Goal: Information Seeking & Learning: Compare options

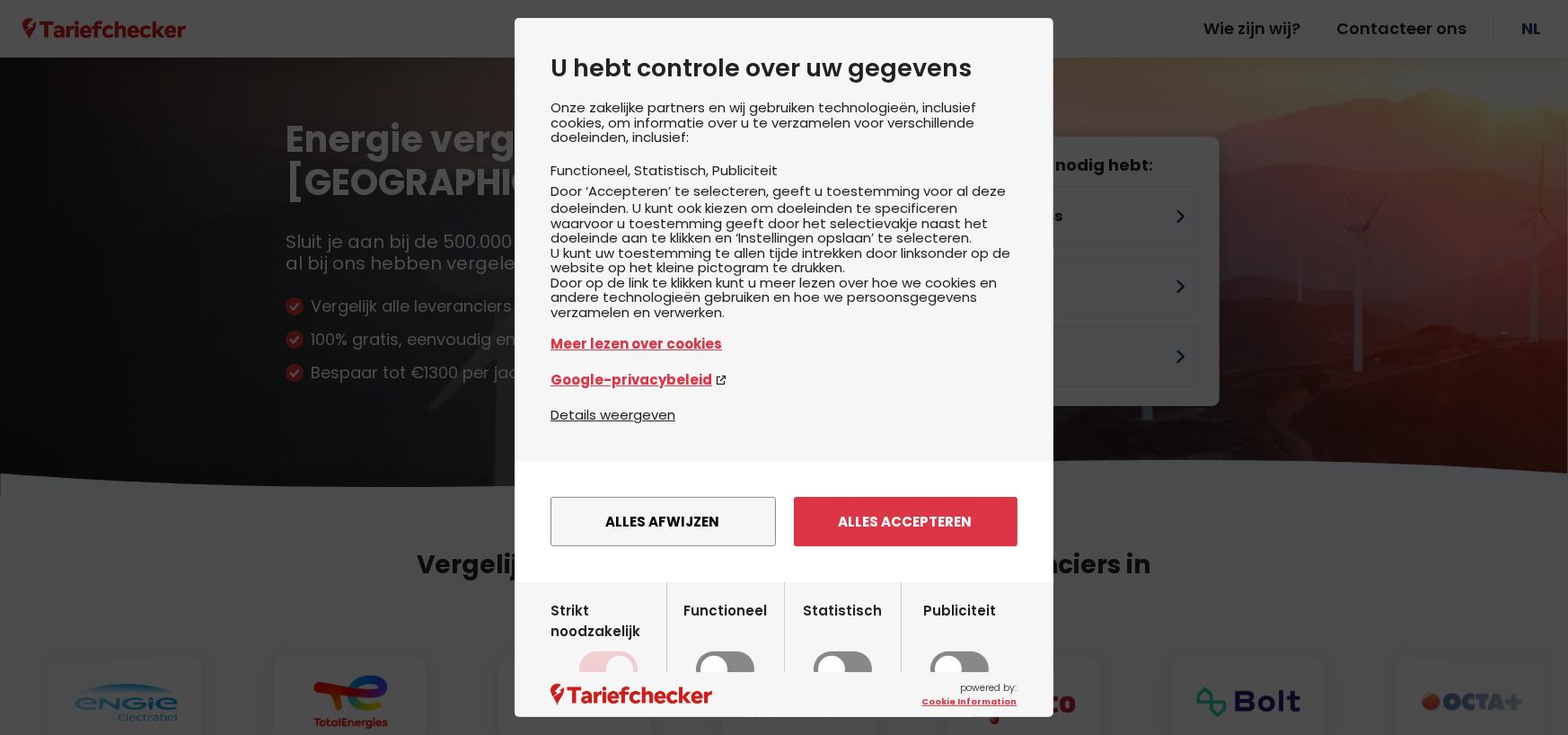
click at [969, 214] on div "Onze zakelijke partners en wij gebruiken technologieën, inclusief cookies, om i…" at bounding box center [783, 253] width 467 height 304
click at [654, 546] on button "Alles afwijzen" at bounding box center [663, 521] width 226 height 49
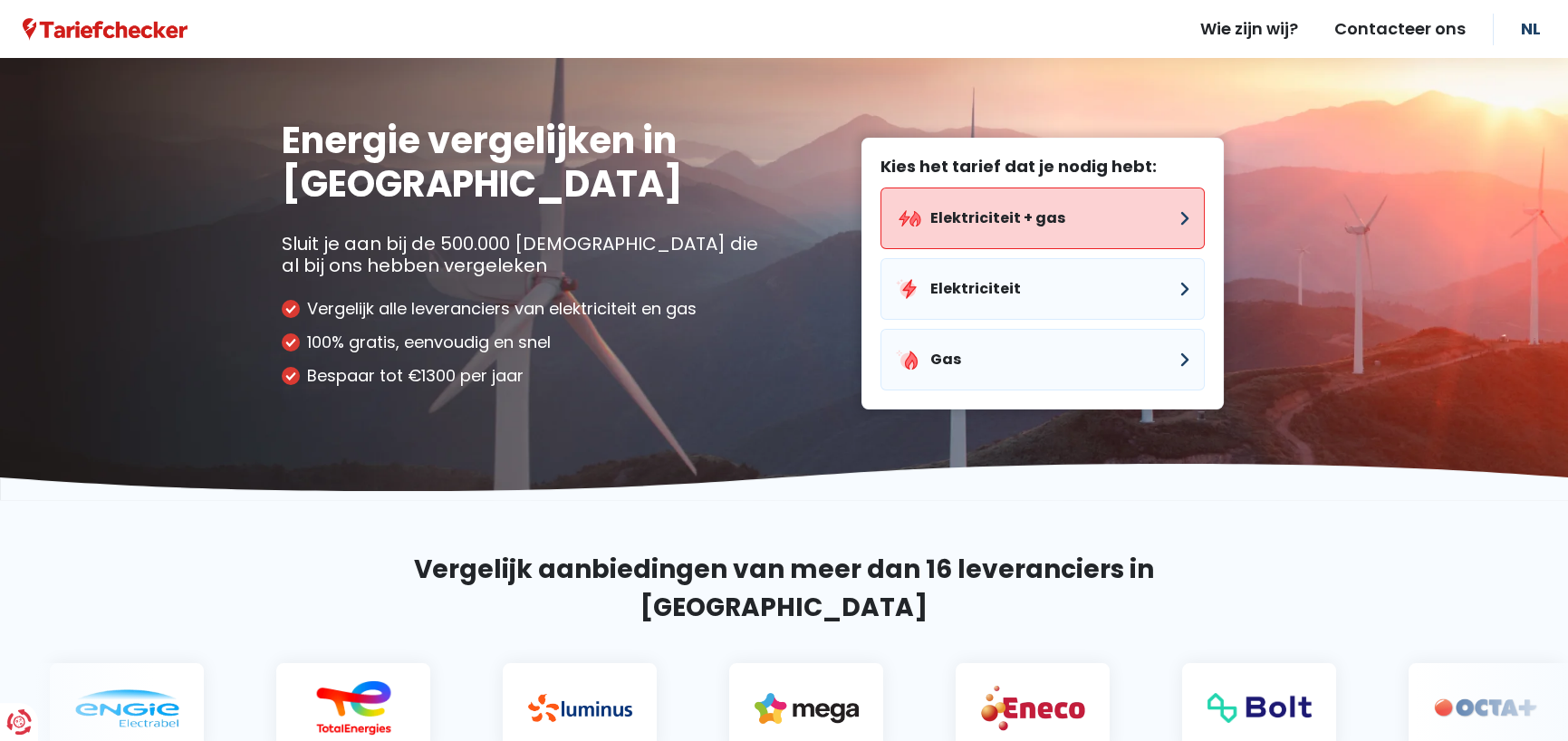
click at [1001, 210] on button "Elektriciteit + gas" at bounding box center [1043, 219] width 325 height 62
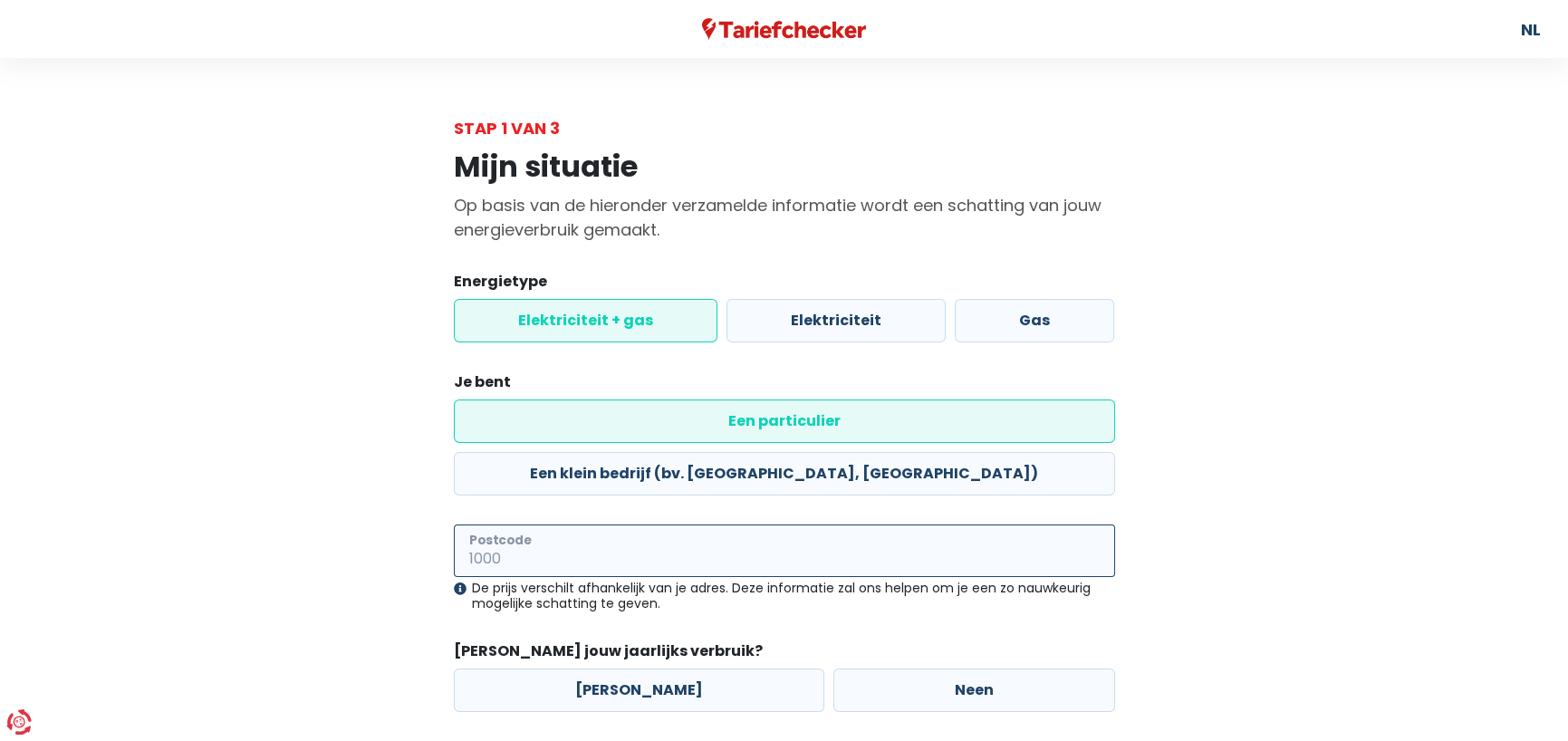
click at [516, 524] on input "Postcode" at bounding box center [784, 551] width 661 height 53
type input "3590"
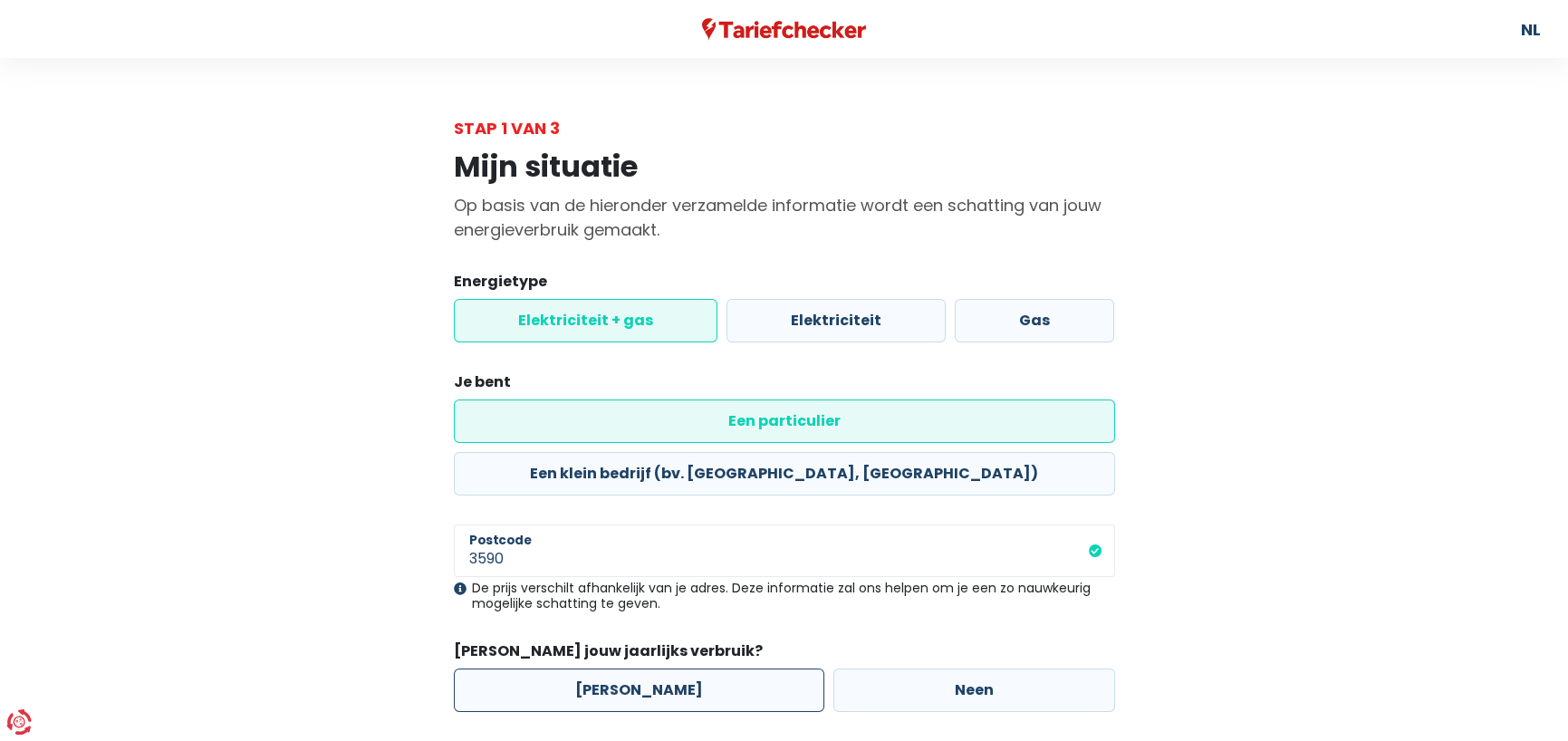
click at [619, 668] on label "[PERSON_NAME]" at bounding box center [638, 690] width 370 height 44
click at [619, 668] on input "[PERSON_NAME]" at bounding box center [638, 690] width 370 height 44
radio input "true"
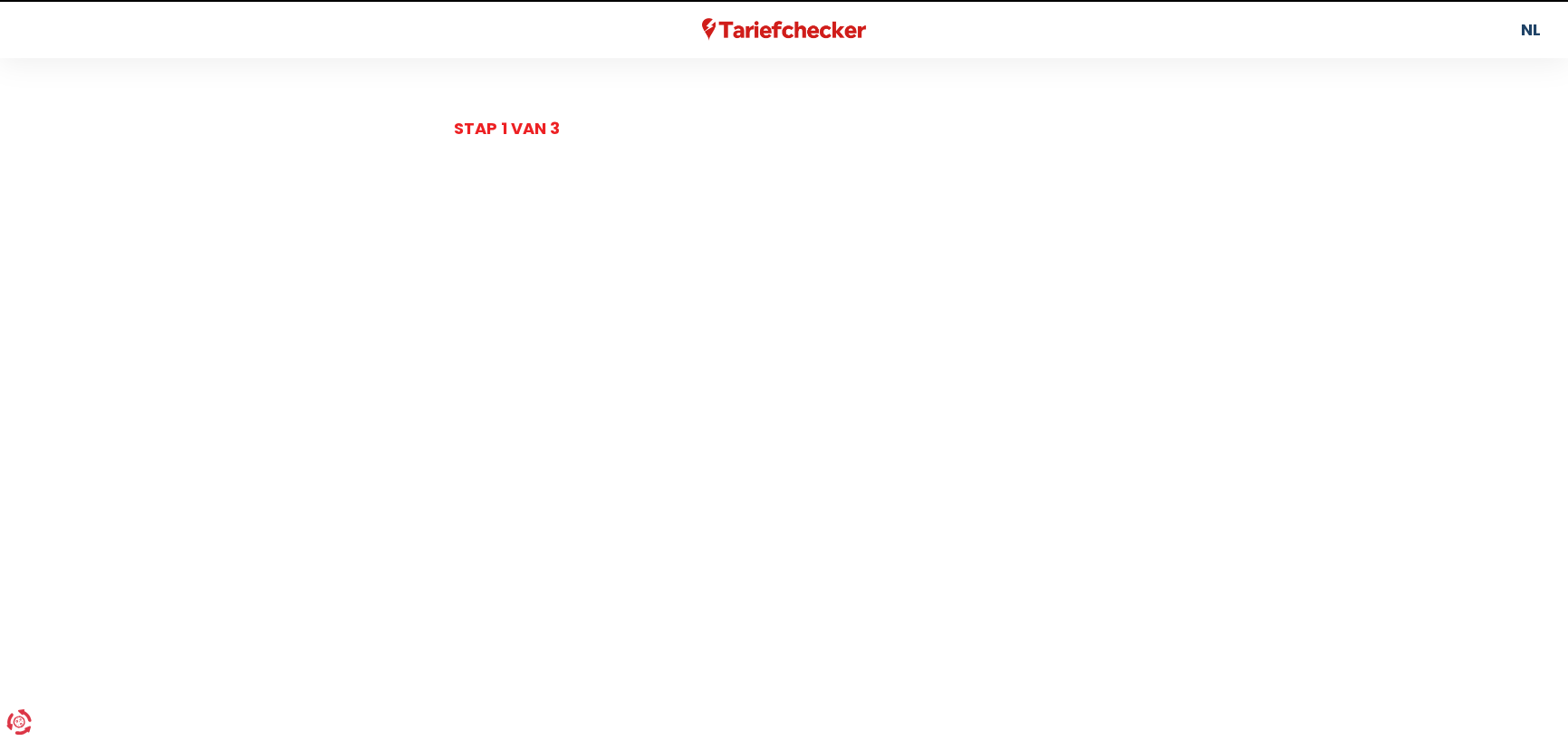
select select
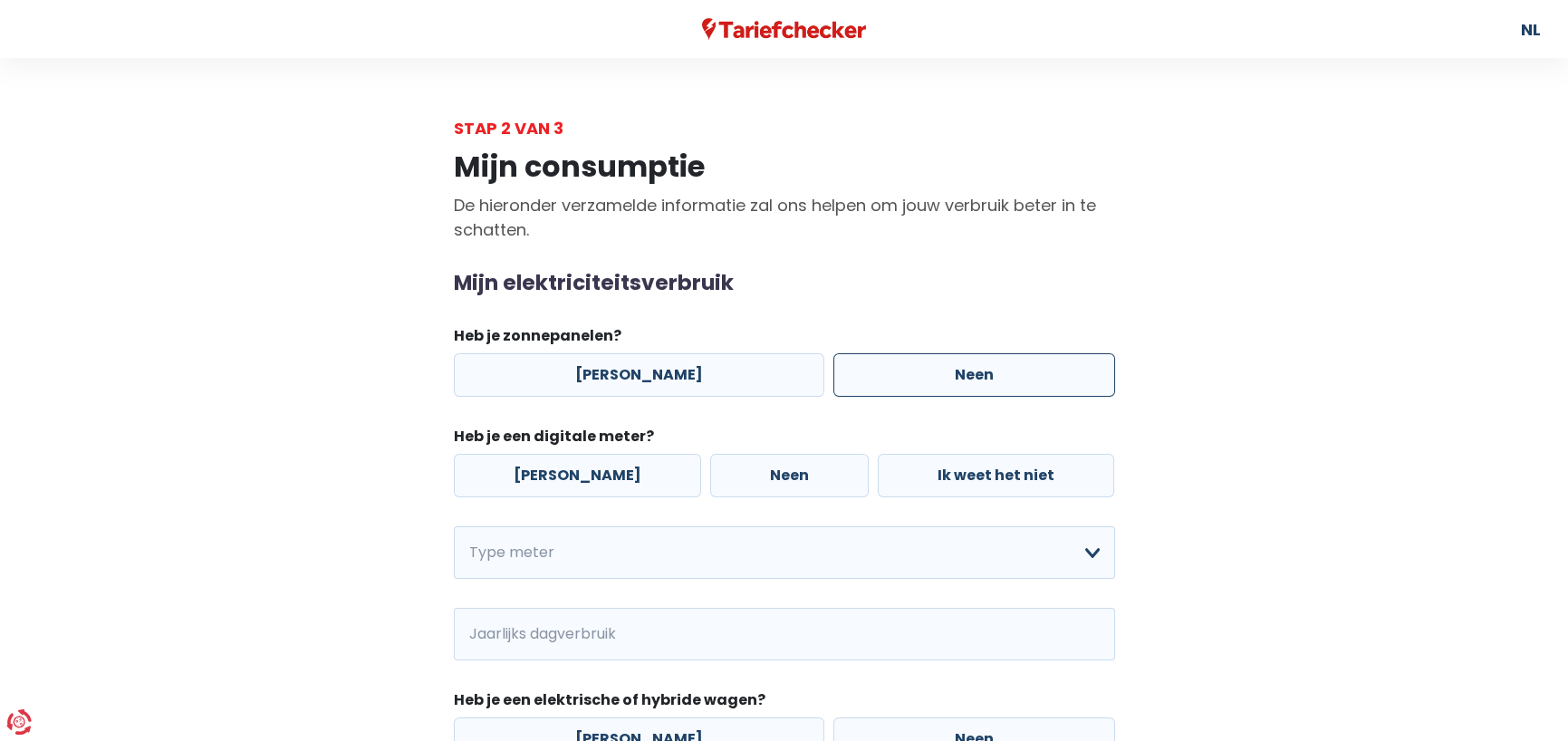
click at [924, 375] on label "Neen" at bounding box center [974, 375] width 282 height 44
click at [924, 375] on input "Neen" at bounding box center [974, 375] width 282 height 44
radio input "true"
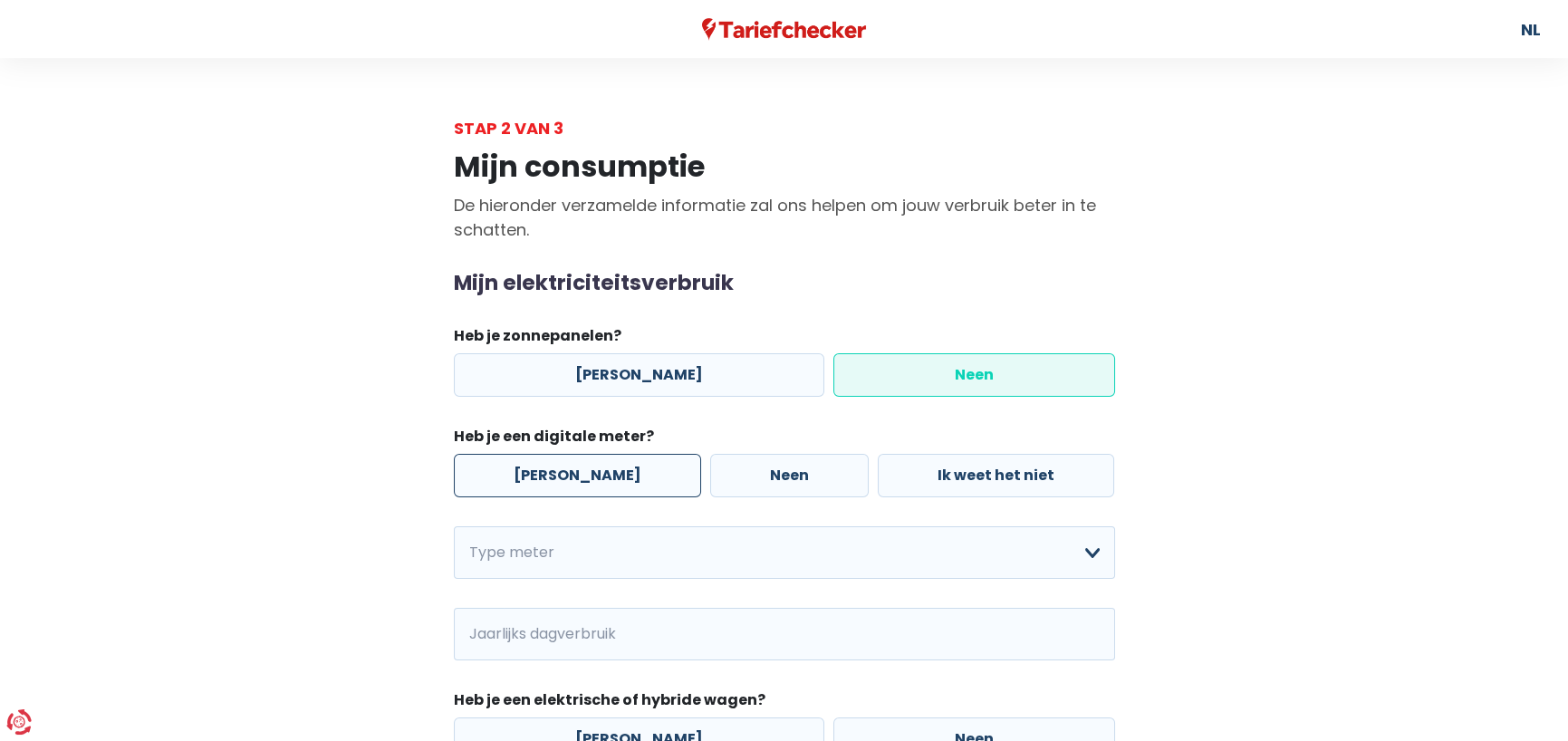
click at [550, 473] on label "[PERSON_NAME]" at bounding box center [577, 475] width 248 height 44
click at [550, 473] on input "[PERSON_NAME]" at bounding box center [577, 475] width 248 height 44
radio input "true"
click at [1089, 552] on select "Enkelvoudig Tweevoudig Enkelvoudig + uitsluitend nachttarief Tweevoudig + uitsl…" at bounding box center [784, 552] width 661 height 53
select select "day_night_bi_hourly"
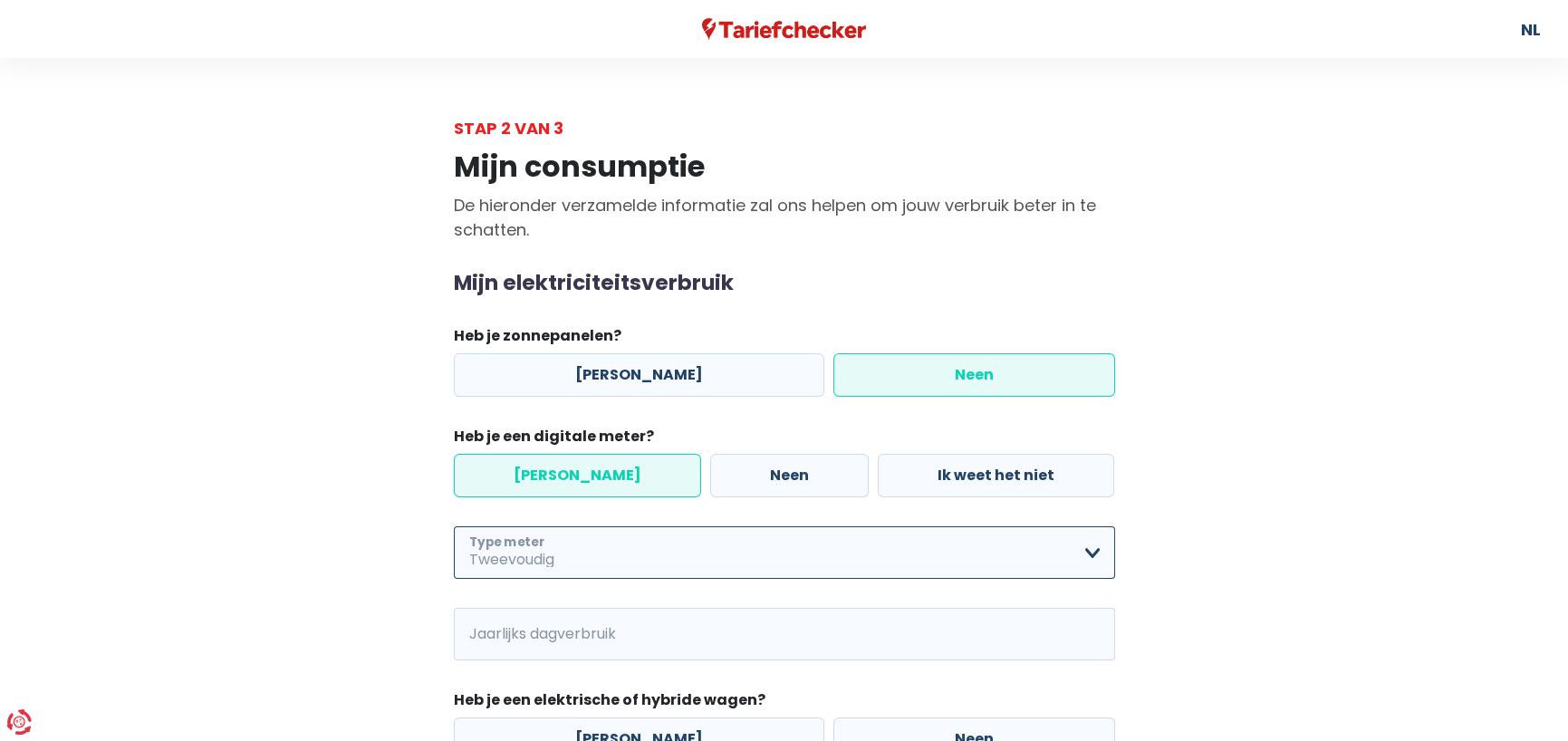
click at [453, 526] on select "Enkelvoudig Tweevoudig Enkelvoudig + uitsluitend nachttarief Tweevoudig + uitsl…" at bounding box center [784, 552] width 661 height 53
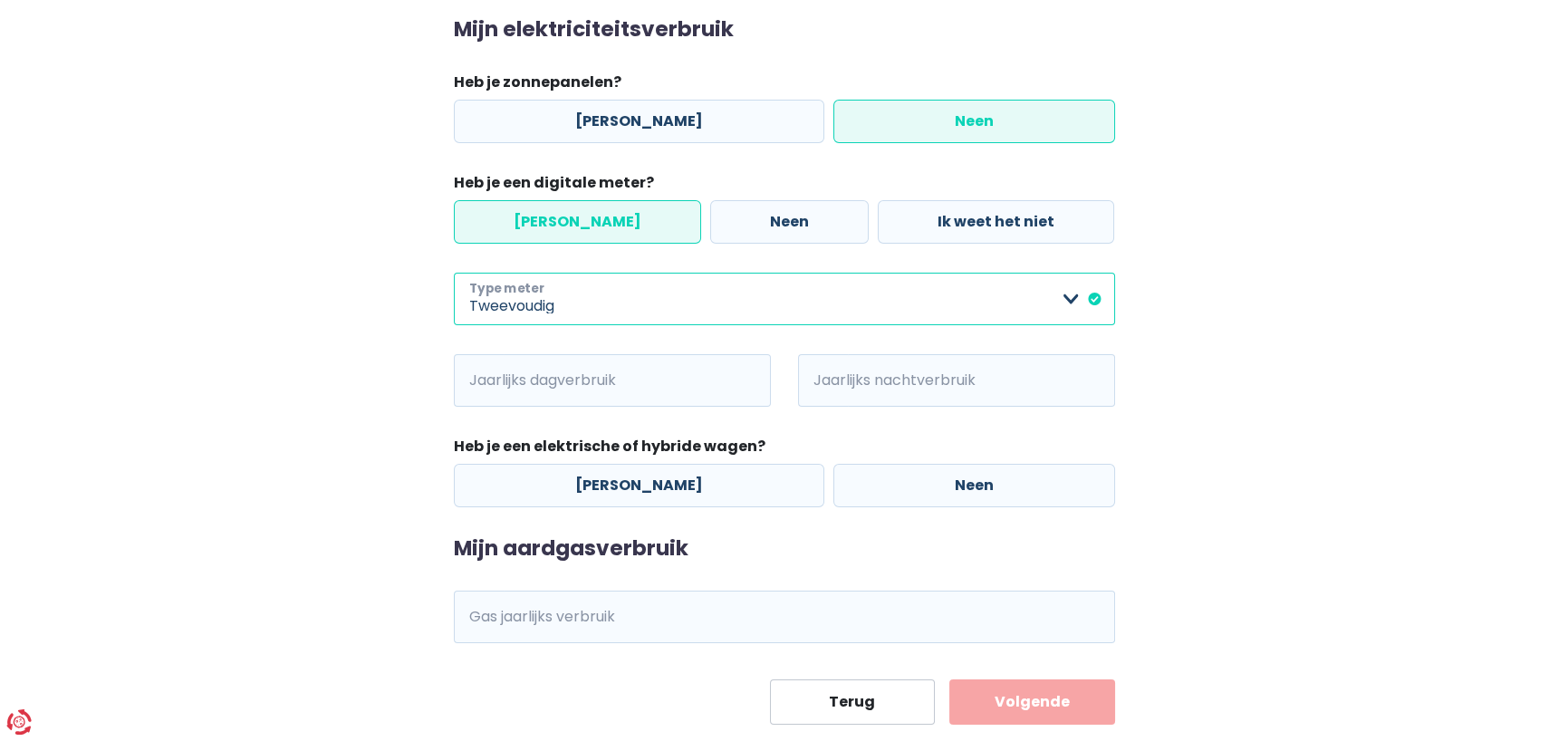
scroll to position [264, 0]
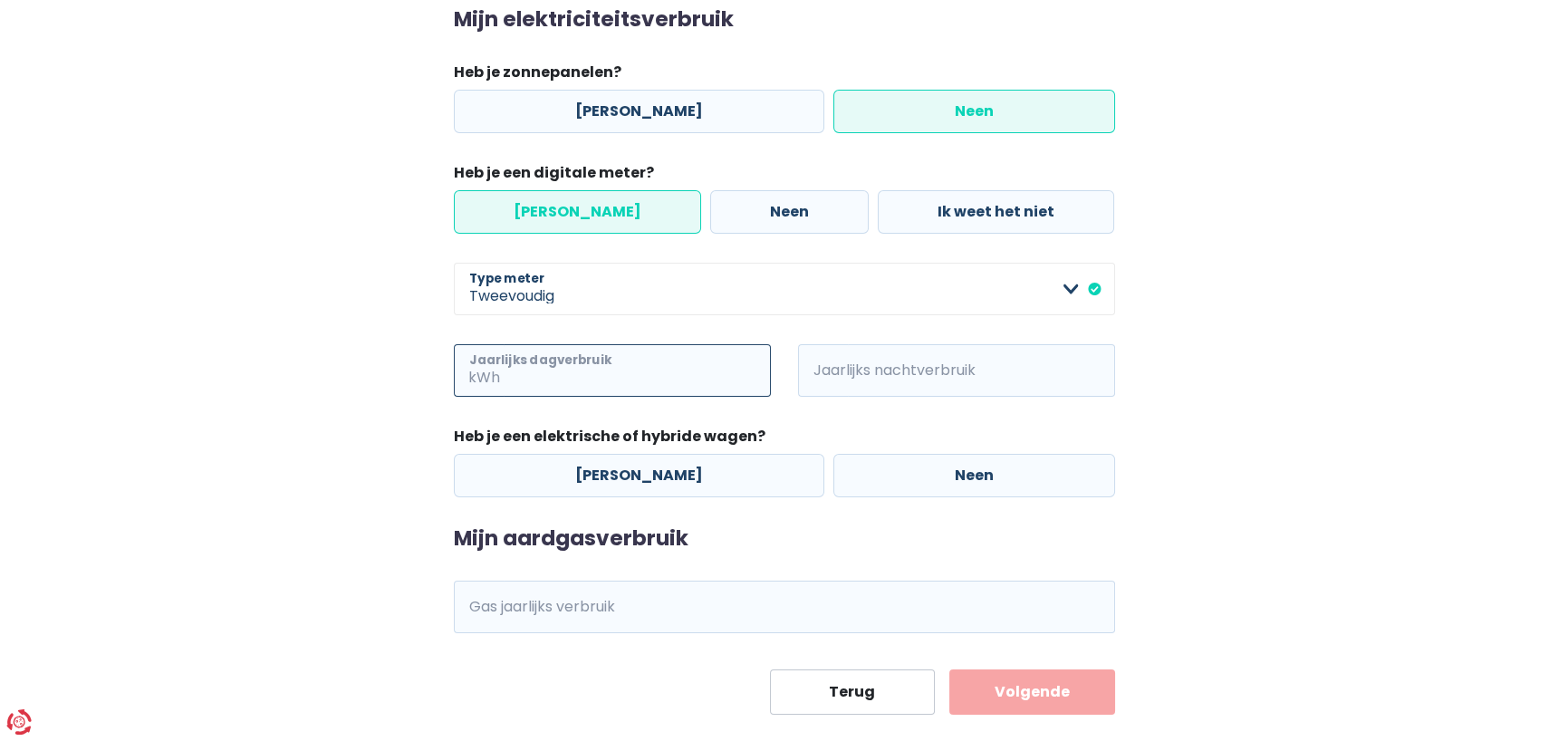
click at [616, 373] on input "Jaarlijks dagverbruik" at bounding box center [637, 371] width 268 height 53
type input "1"
type input "1890"
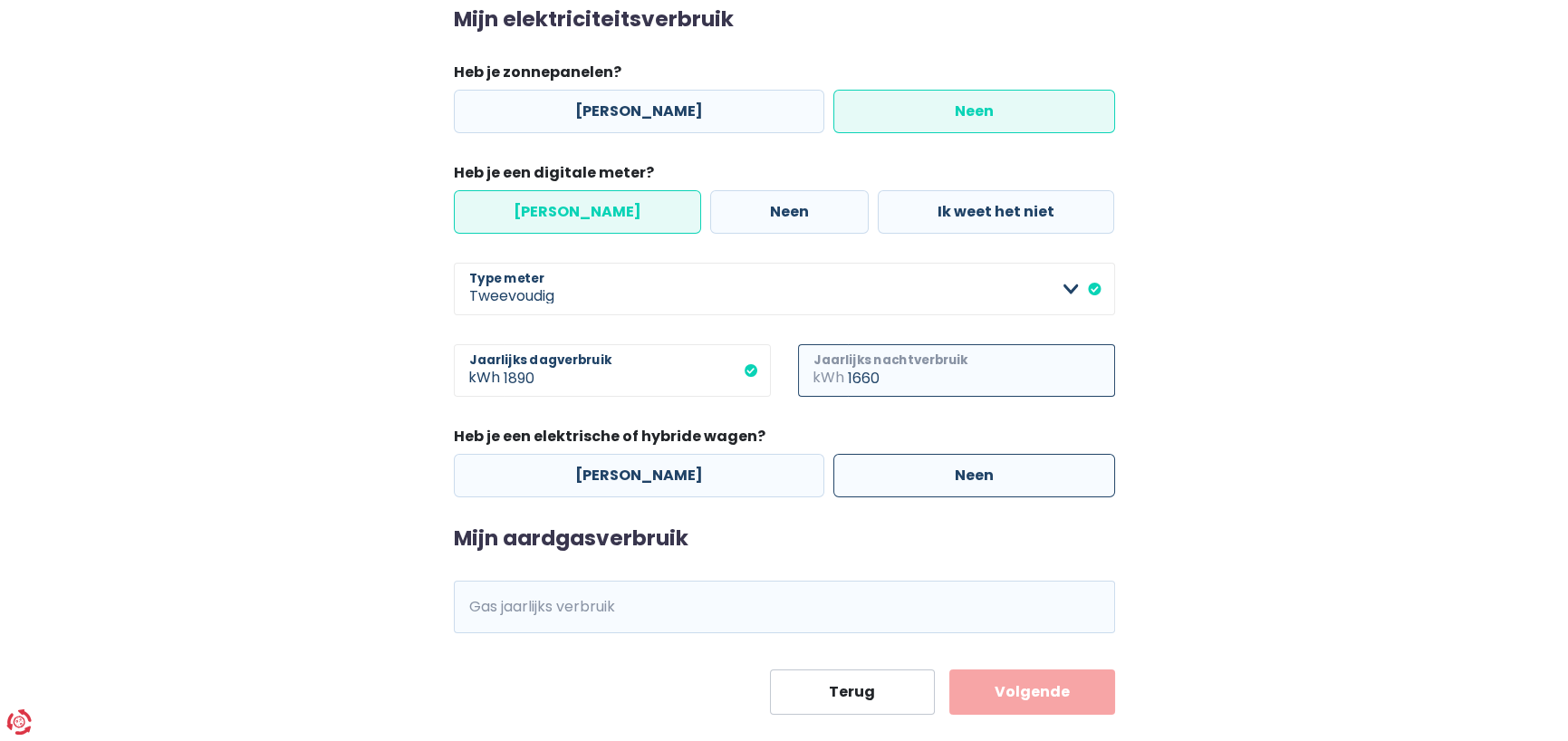
type input "1660"
click at [959, 469] on label "Neen" at bounding box center [974, 475] width 282 height 44
click at [959, 469] on input "Neen" at bounding box center [974, 475] width 282 height 44
radio input "true"
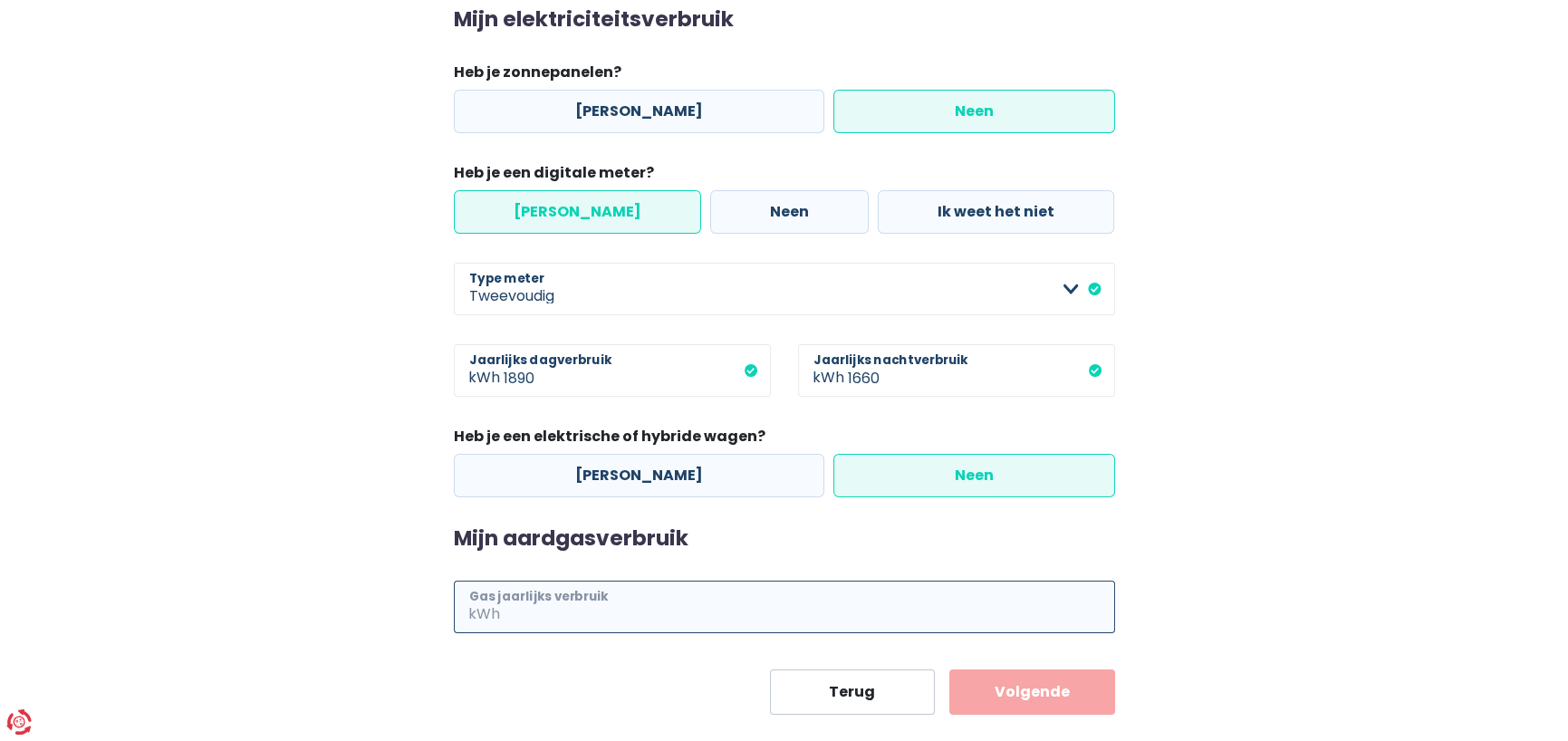
click at [626, 605] on input "Gas jaarlijks verbruik" at bounding box center [809, 607] width 611 height 53
drag, startPoint x: 516, startPoint y: 615, endPoint x: 470, endPoint y: 610, distance: 46.3
click at [471, 613] on div "kWh Gas jaarlijks verbruik" at bounding box center [784, 607] width 661 height 53
click at [482, 606] on span "kWh" at bounding box center [478, 607] width 50 height 53
click at [525, 609] on input "Gas jaarlijks verbruik" at bounding box center [809, 607] width 611 height 53
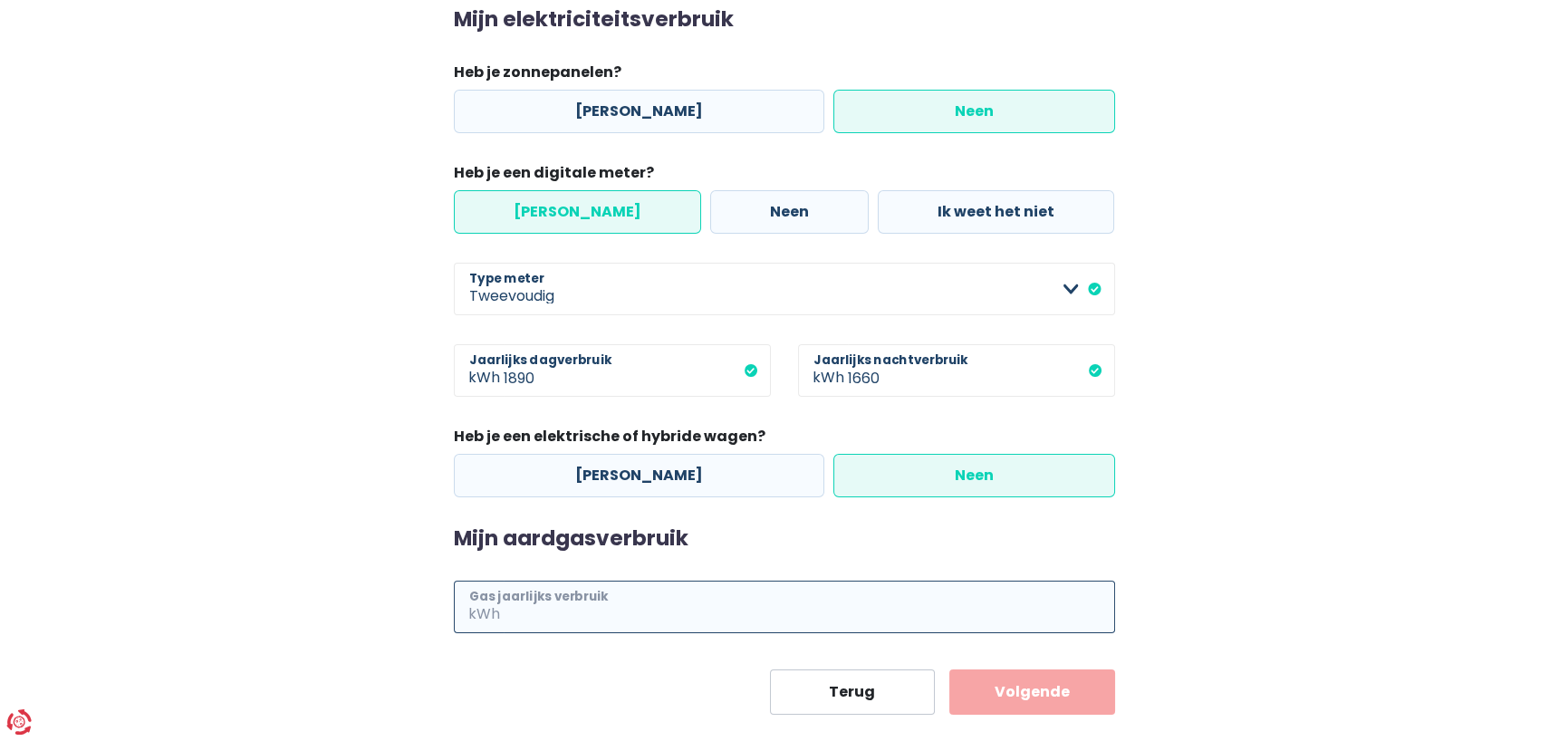
click at [667, 618] on input "Gas jaarlijks verbruik" at bounding box center [809, 607] width 611 height 53
type input "19200"
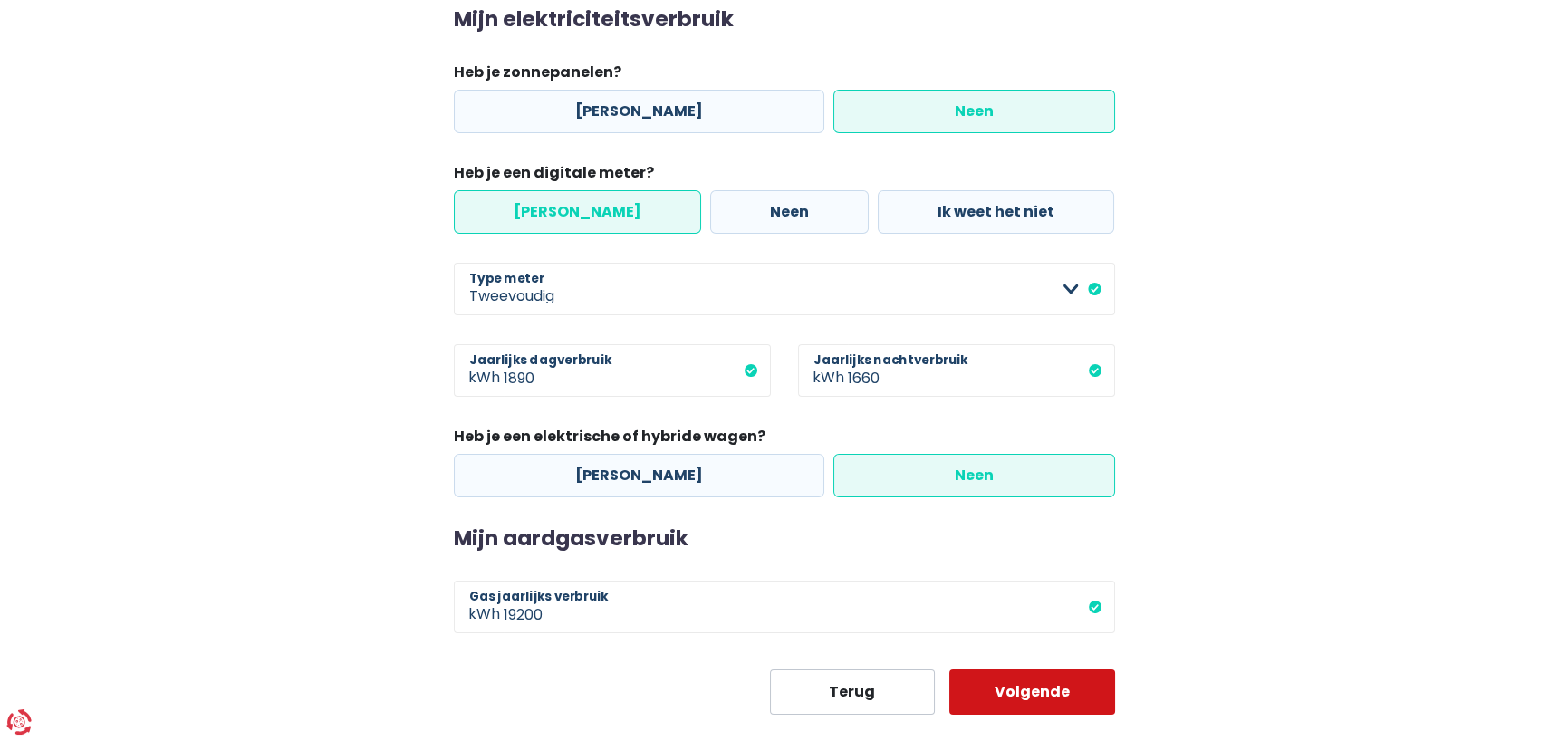
click at [1027, 687] on button "Volgende" at bounding box center [1032, 692] width 166 height 45
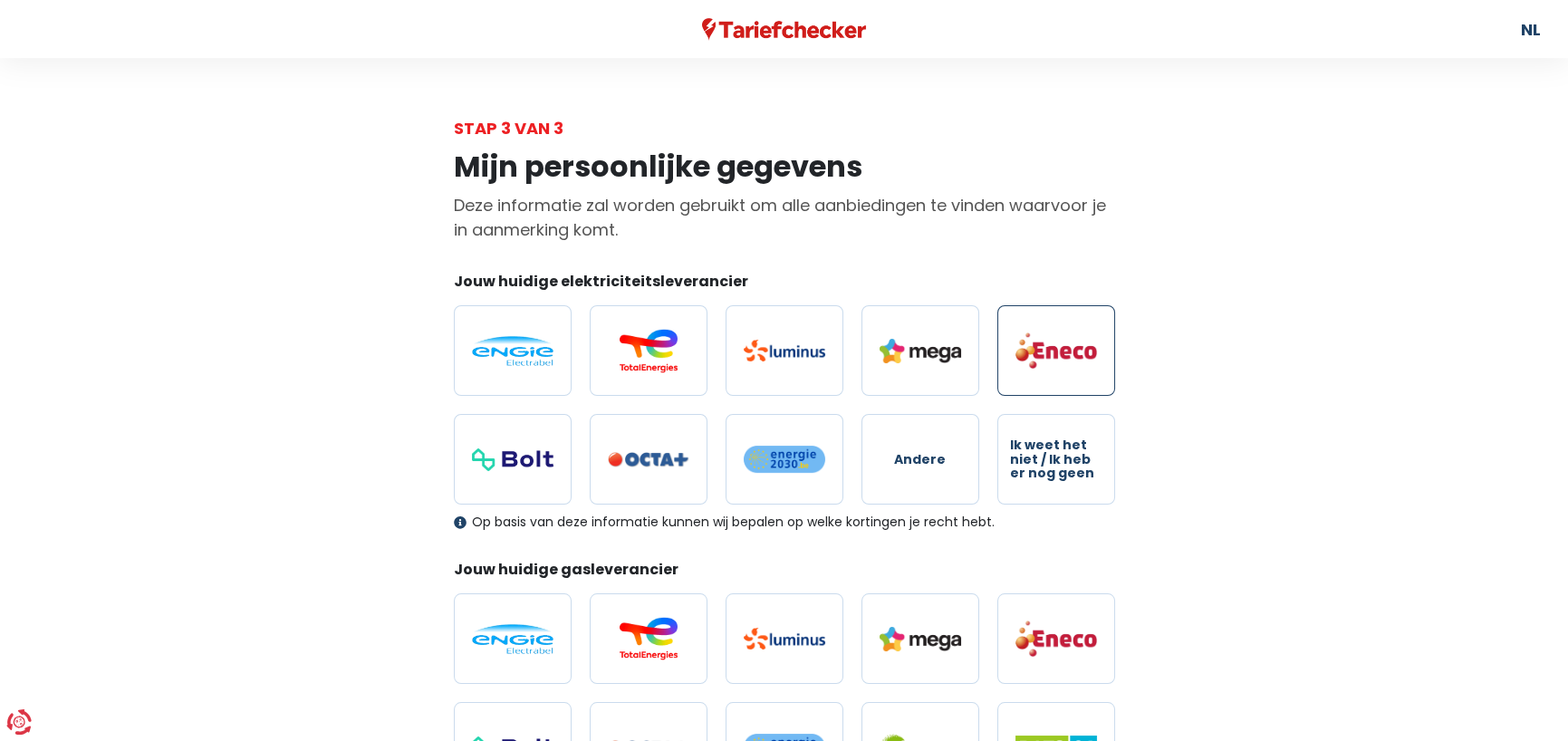
click at [1051, 346] on img at bounding box center [1057, 351] width 82 height 38
click at [1051, 346] on input "radio" at bounding box center [1057, 351] width 118 height 91
radio input "true"
click at [1063, 623] on img at bounding box center [1057, 639] width 82 height 38
click at [1063, 623] on input "radio" at bounding box center [1057, 639] width 118 height 91
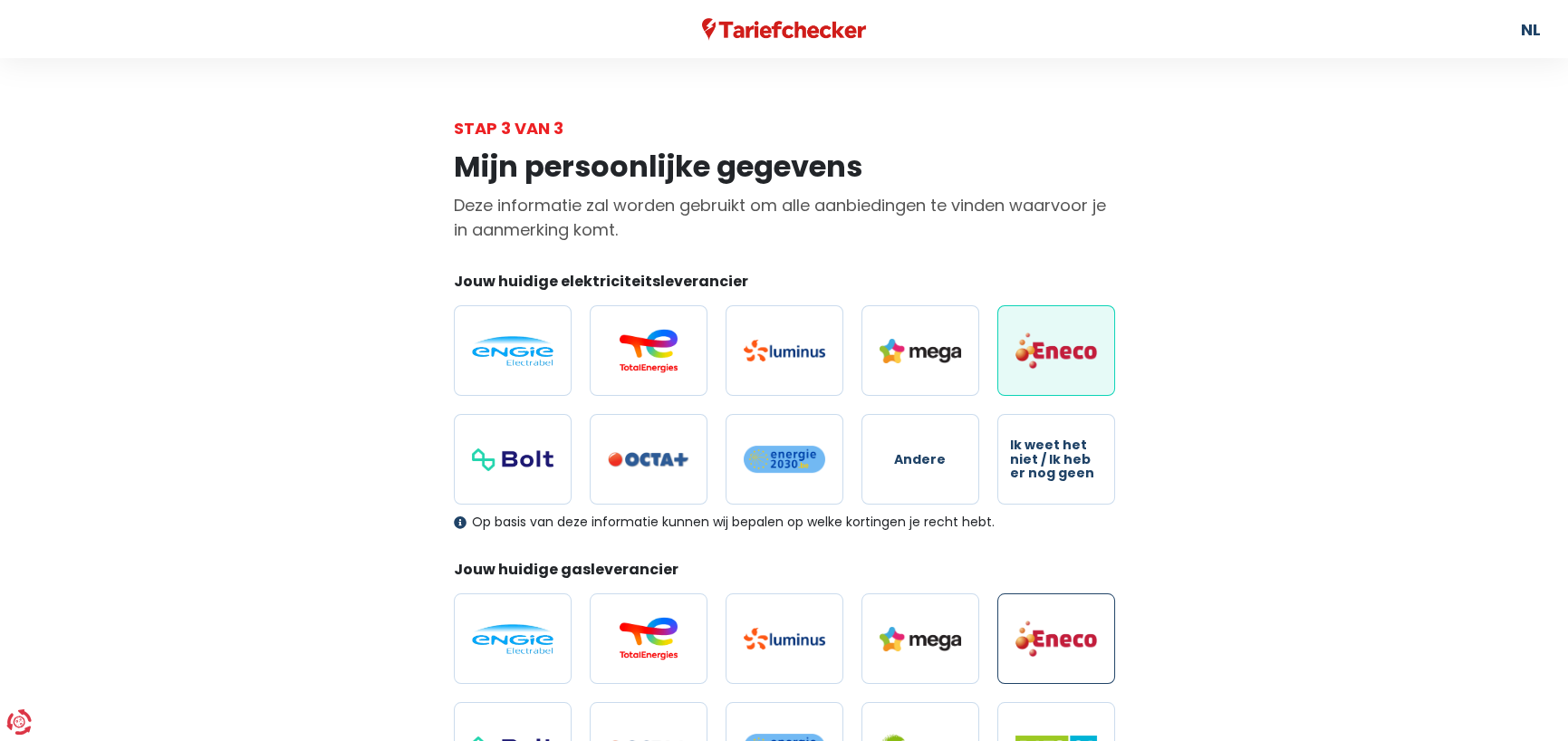
radio input "true"
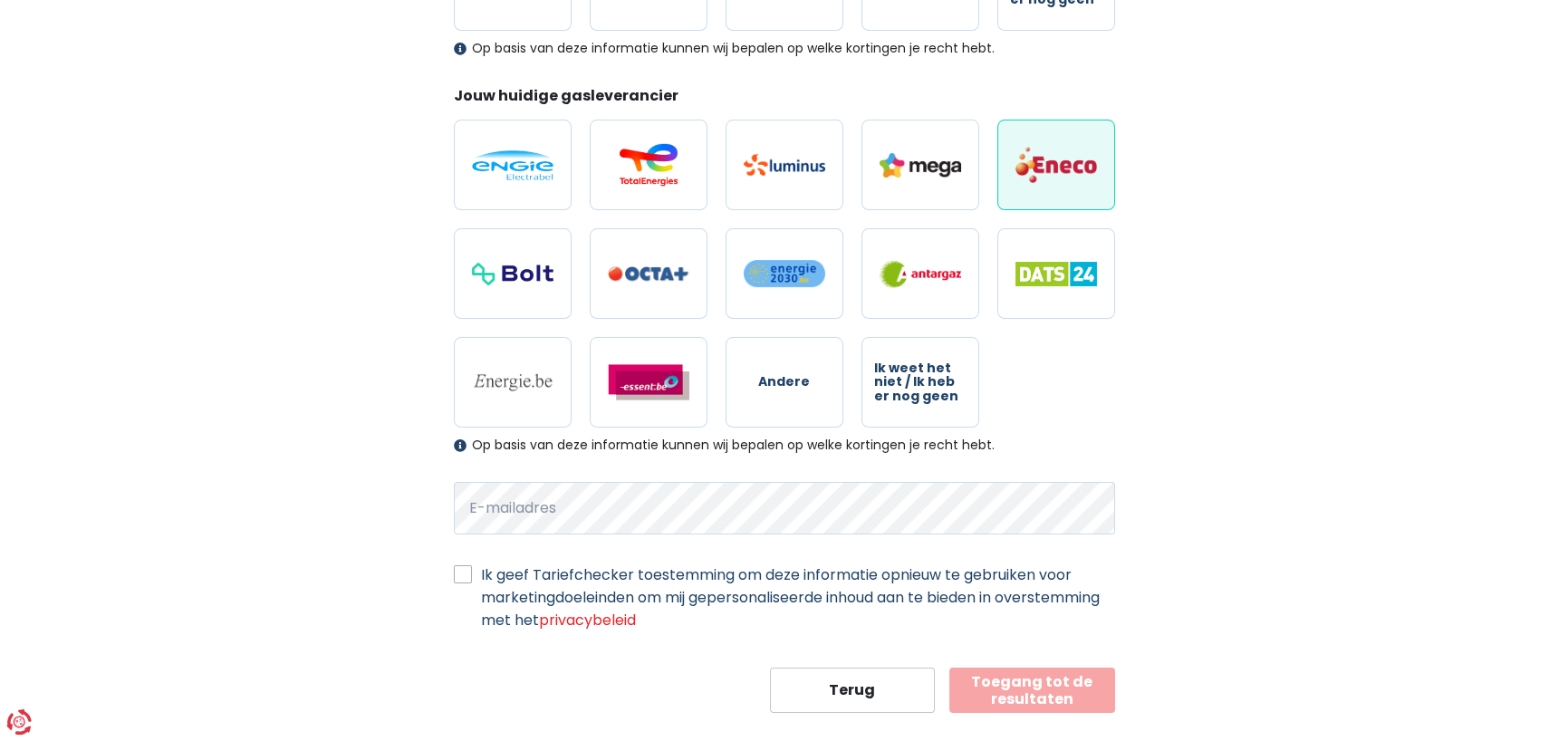
scroll to position [499, 0]
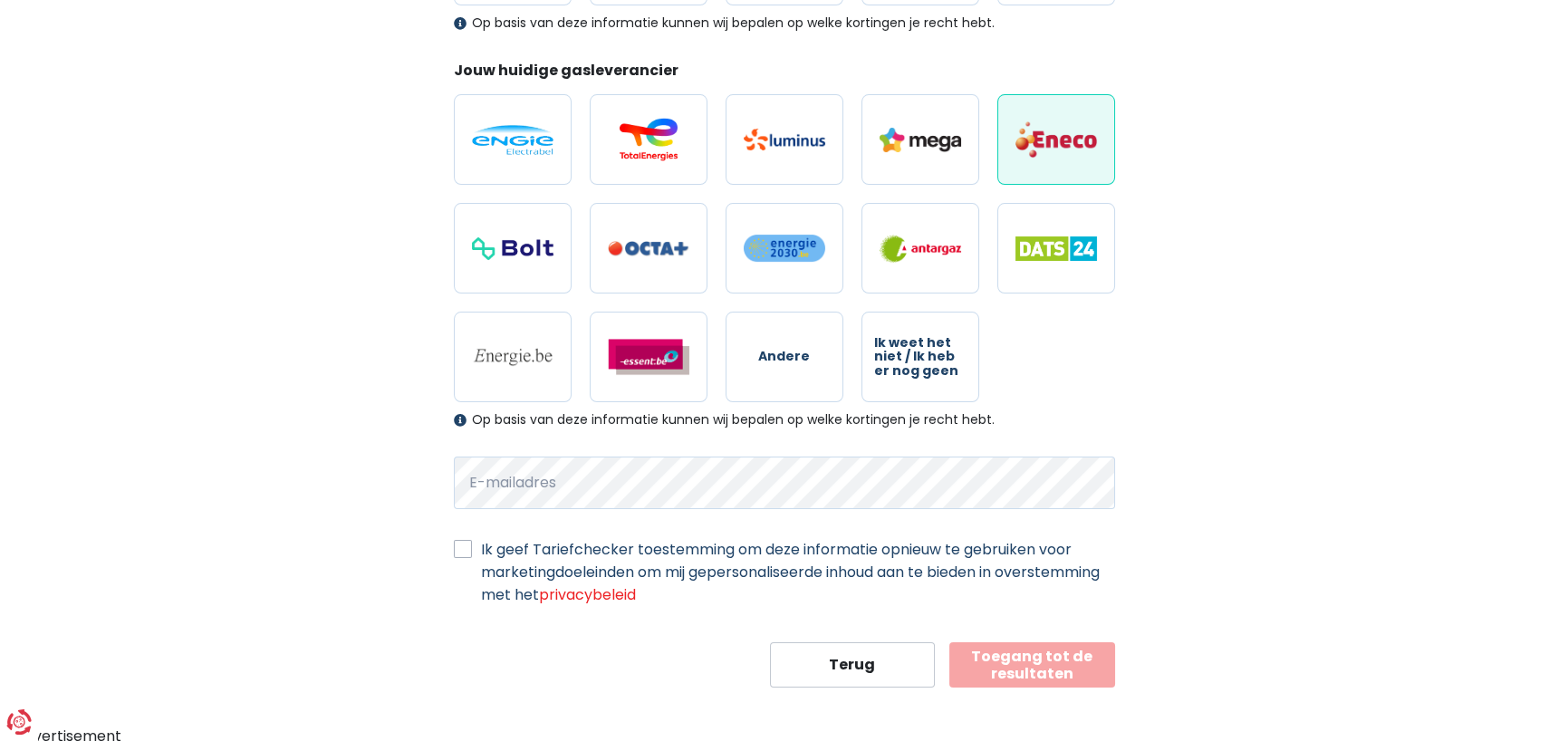
click at [1025, 667] on button "Toegang tot de resultaten" at bounding box center [1032, 665] width 166 height 45
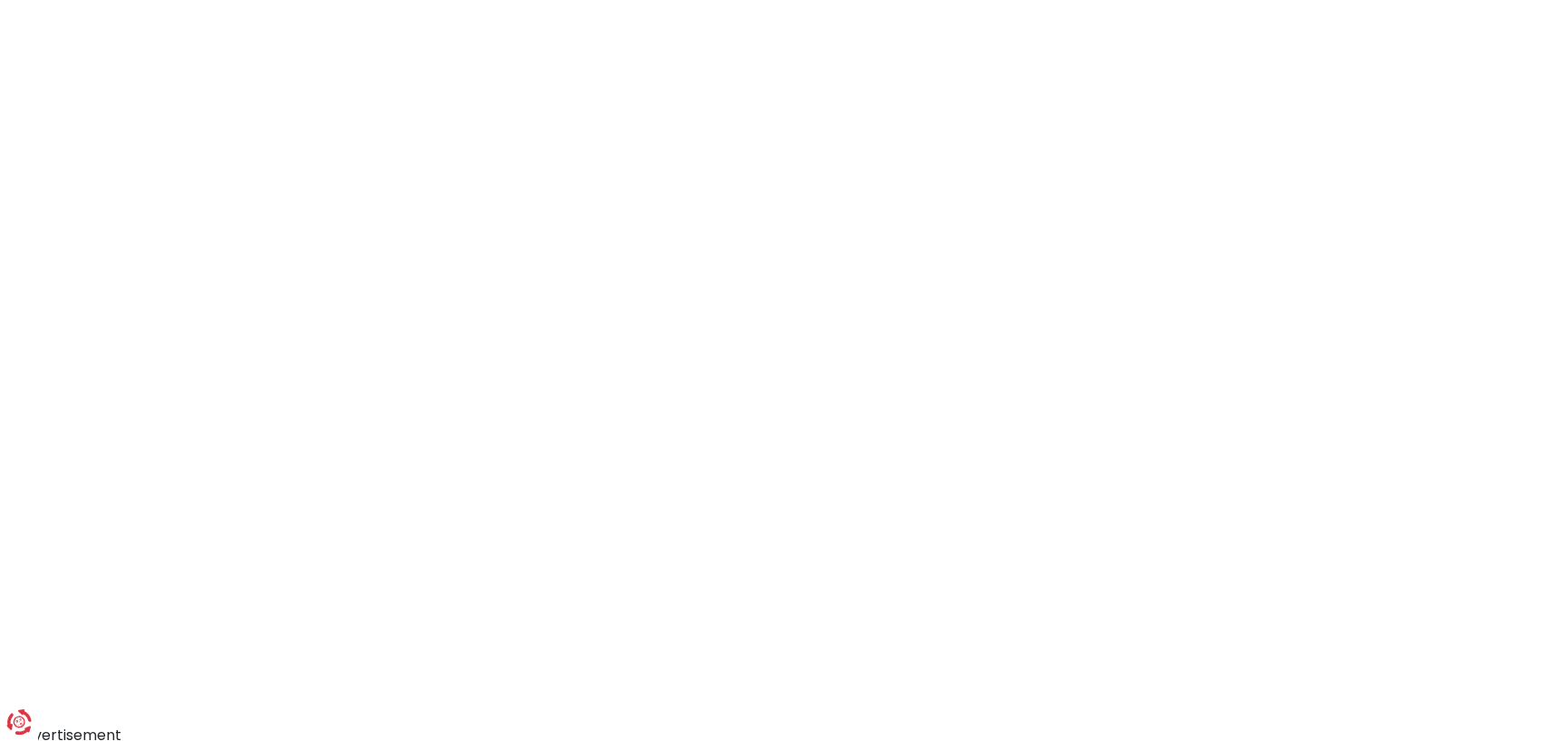
scroll to position [264, 0]
select select "day_night_bi_hourly"
